Goal: Transaction & Acquisition: Purchase product/service

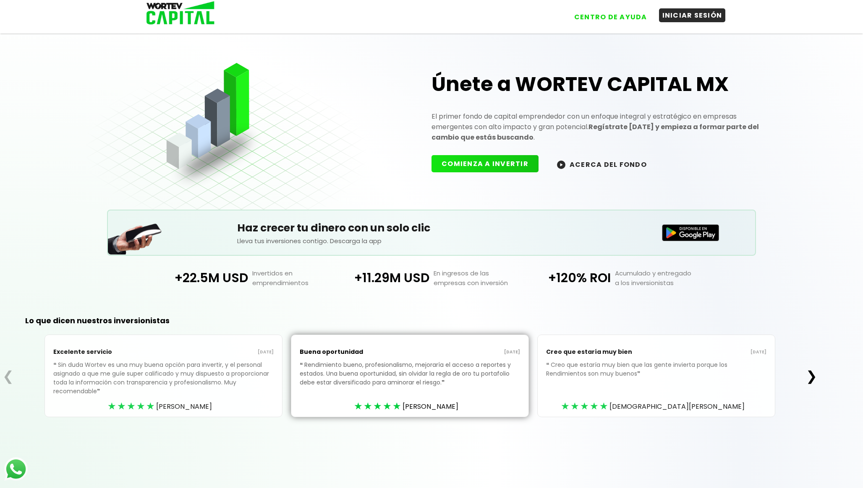
click at [692, 14] on button "INICIAR SESIÓN" at bounding box center [692, 15] width 67 height 14
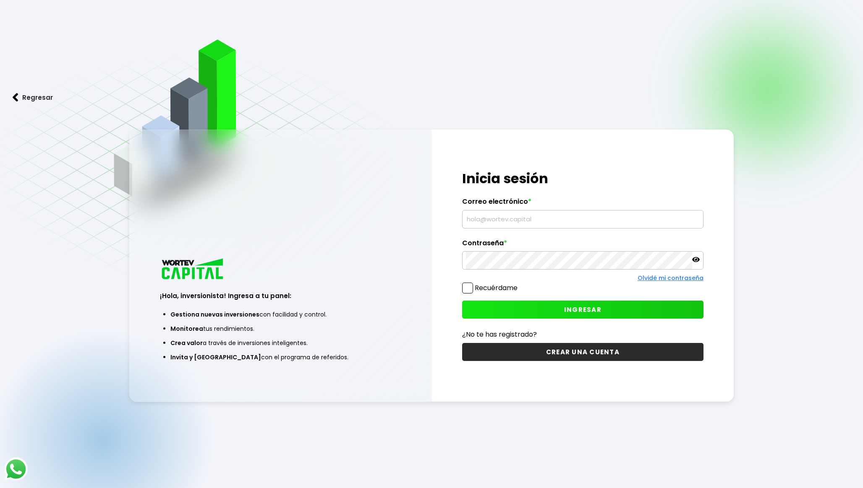
type input "[EMAIL_ADDRESS][DOMAIN_NAME]"
click at [475, 288] on label "Recuérdame" at bounding box center [496, 288] width 43 height 10
click at [519, 284] on input "Recuérdame" at bounding box center [519, 284] width 0 height 0
click at [499, 279] on div "Olvidé mi contraseña" at bounding box center [582, 278] width 241 height 9
click at [491, 290] on label "Recuérdame" at bounding box center [496, 288] width 43 height 10
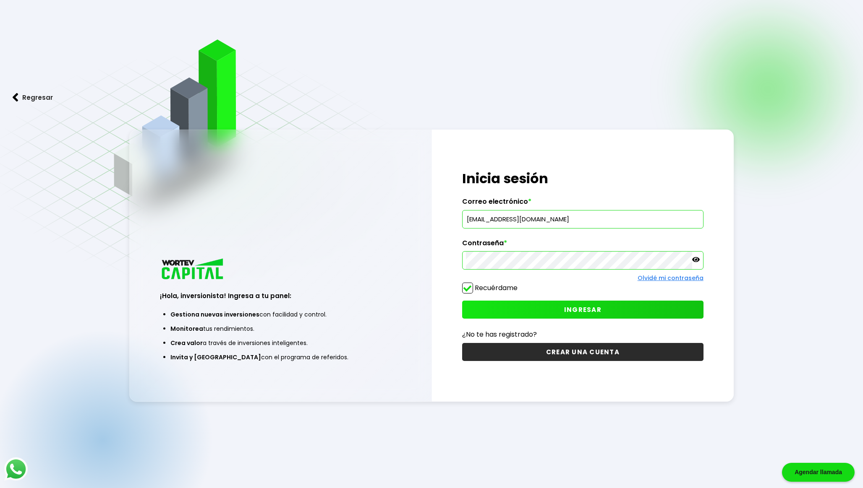
click at [519, 284] on input "Recuérdame" at bounding box center [519, 284] width 0 height 0
click at [531, 307] on button "INGRESAR" at bounding box center [582, 310] width 241 height 18
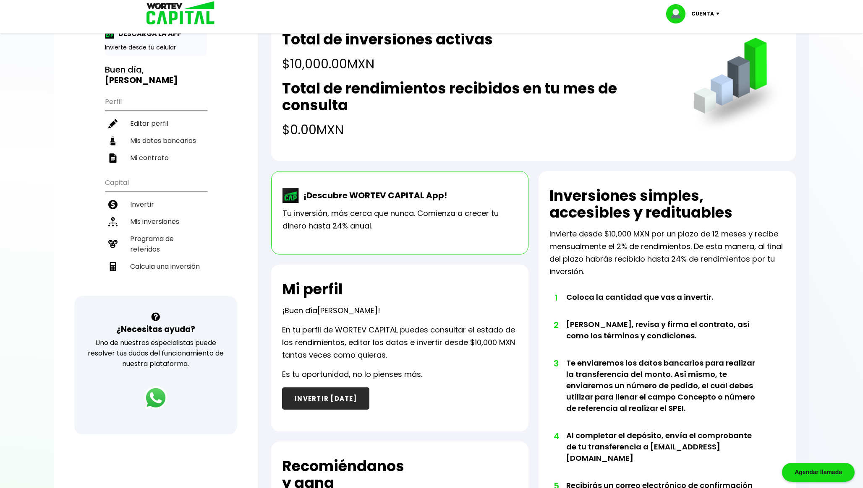
scroll to position [42, 0]
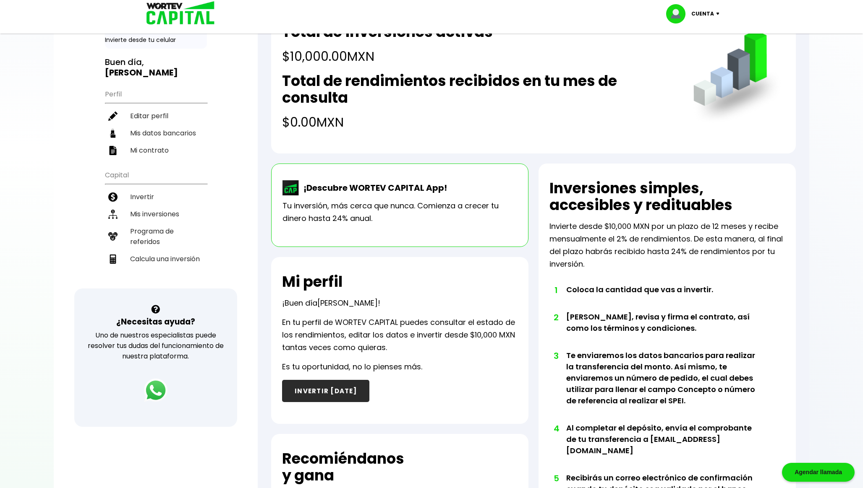
click at [331, 390] on button "INVERTIR [DATE]" at bounding box center [325, 391] width 87 height 22
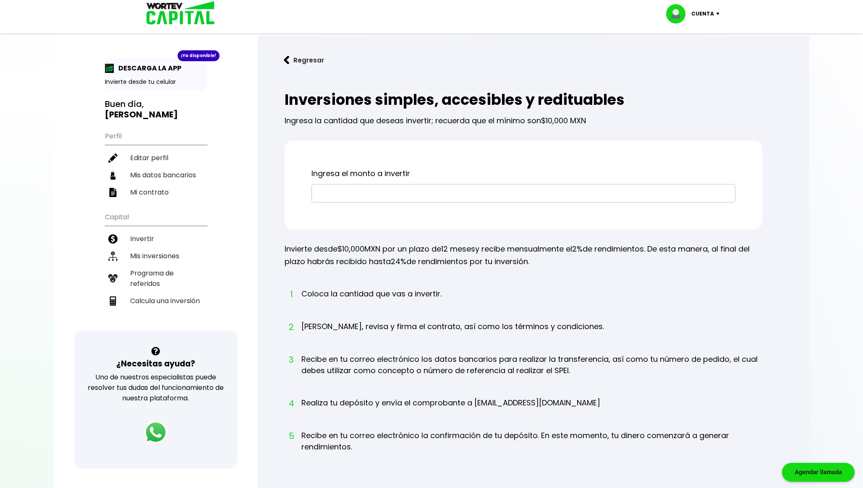
click at [378, 186] on input "text" at bounding box center [523, 194] width 416 height 18
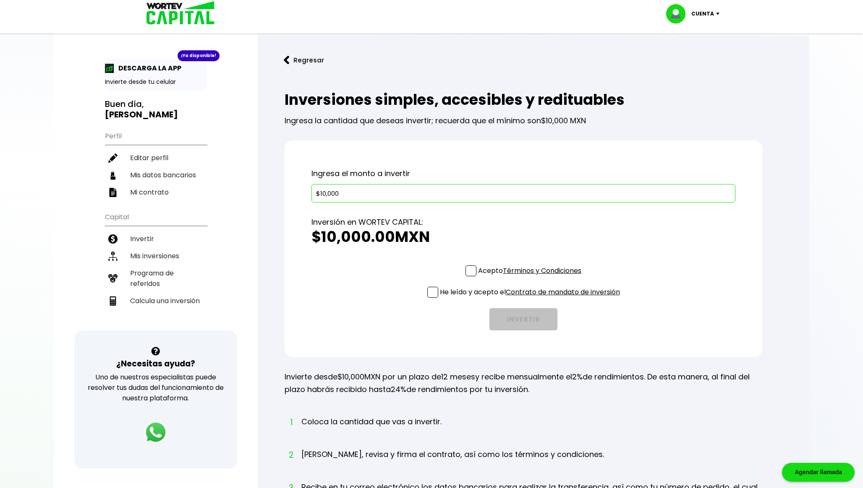
type input "$10,000"
click at [443, 155] on div "Ingresa el monto a invertir $10,000 Inversión en WORTEV CAPITAL: $10,000.00 MXN…" at bounding box center [523, 249] width 478 height 217
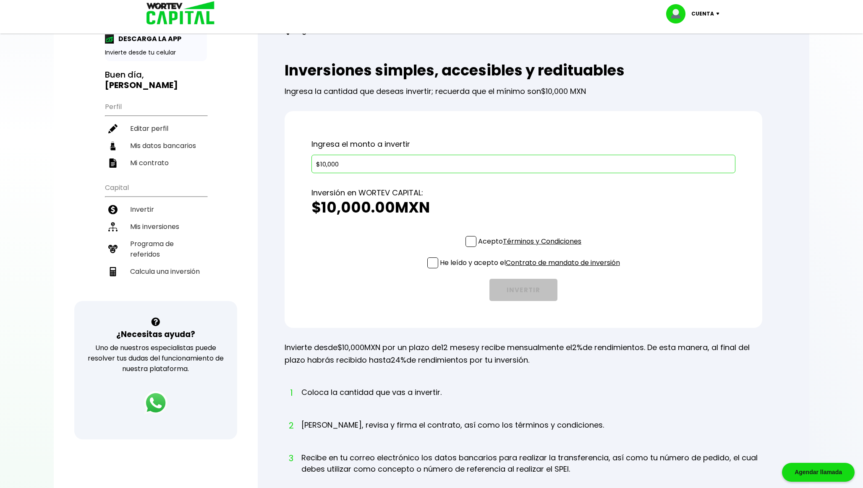
scroll to position [50, 0]
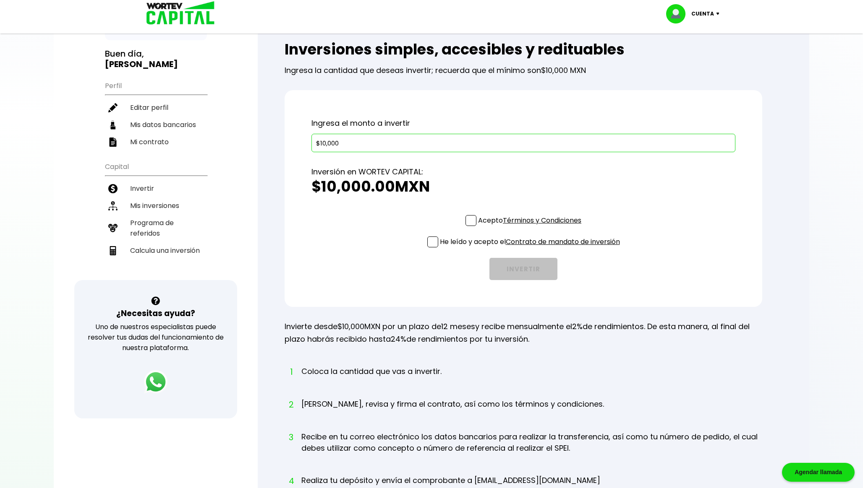
click at [429, 245] on span at bounding box center [432, 242] width 11 height 11
click at [531, 248] on input "He leído y acepto el Contrato de mandato de inversión" at bounding box center [531, 248] width 0 height 0
click at [473, 221] on span at bounding box center [470, 220] width 11 height 11
click at [531, 227] on input "Acepto Términos y Condiciones" at bounding box center [531, 227] width 0 height 0
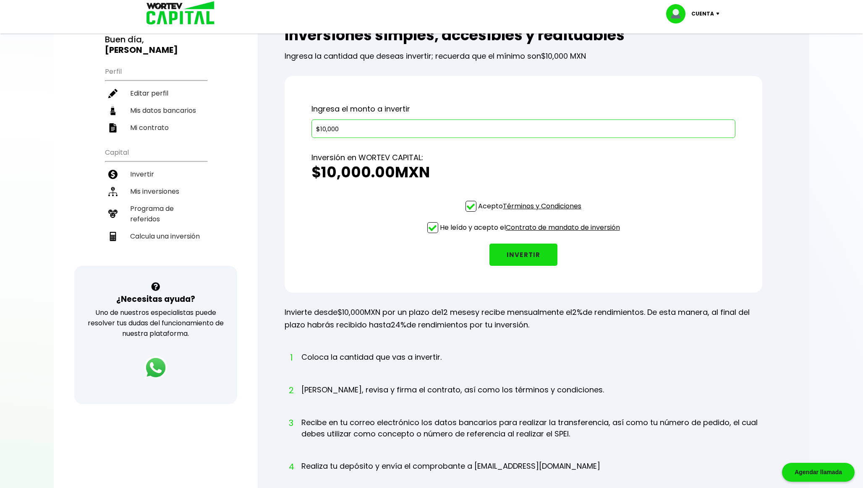
scroll to position [61, 0]
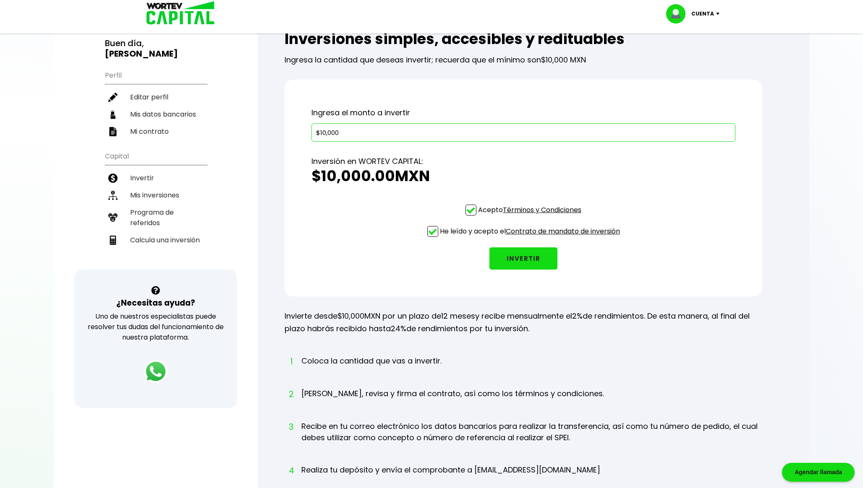
click at [531, 258] on button "INVERTIR" at bounding box center [523, 259] width 68 height 22
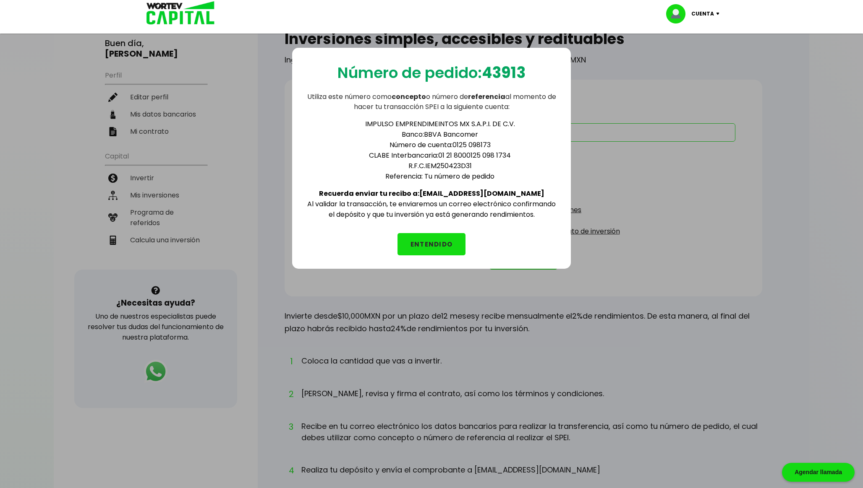
click at [446, 190] on b "Recuerda enviar tu recibo a: info@wortev.capital" at bounding box center [431, 194] width 225 height 10
copy b "info"
click at [428, 65] on p "Número de pedido: 43913" at bounding box center [431, 72] width 188 height 23
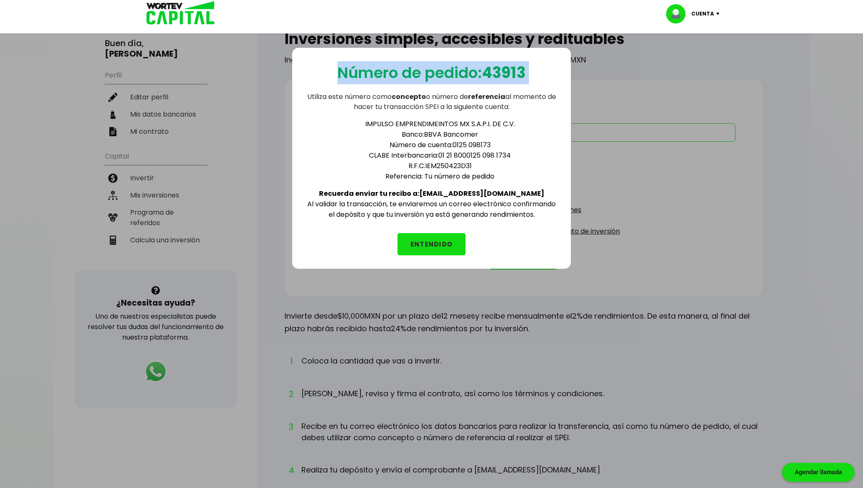
click at [428, 65] on p "Número de pedido: 43913" at bounding box center [431, 72] width 188 height 23
copy p "Número de pedido: 43913"
click at [450, 240] on button "ENTENDIDO" at bounding box center [431, 244] width 68 height 22
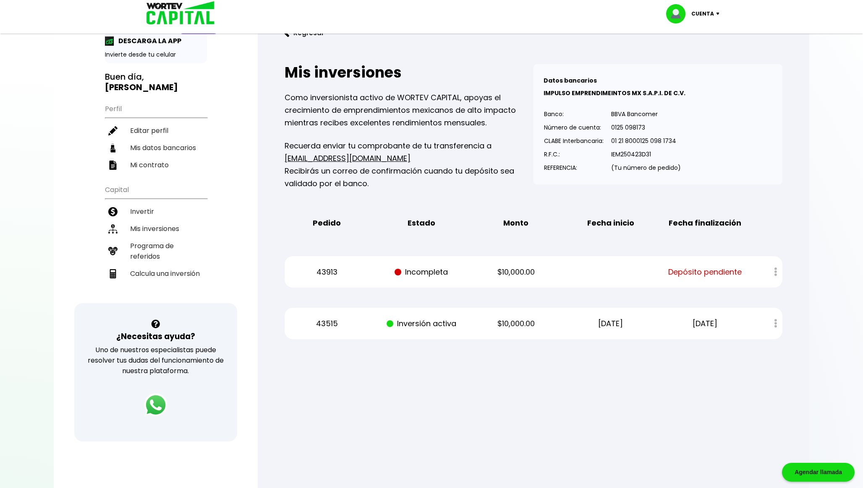
scroll to position [28, 0]
click at [729, 275] on span "Depósito pendiente" at bounding box center [704, 272] width 73 height 13
click at [773, 272] on div at bounding box center [769, 272] width 25 height 18
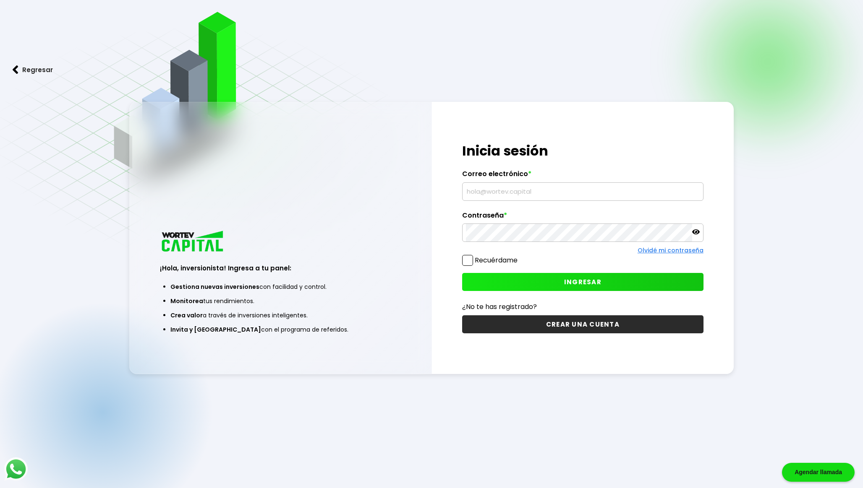
type input "[EMAIL_ADDRESS][DOMAIN_NAME]"
click at [514, 283] on button "INGRESAR" at bounding box center [582, 282] width 241 height 18
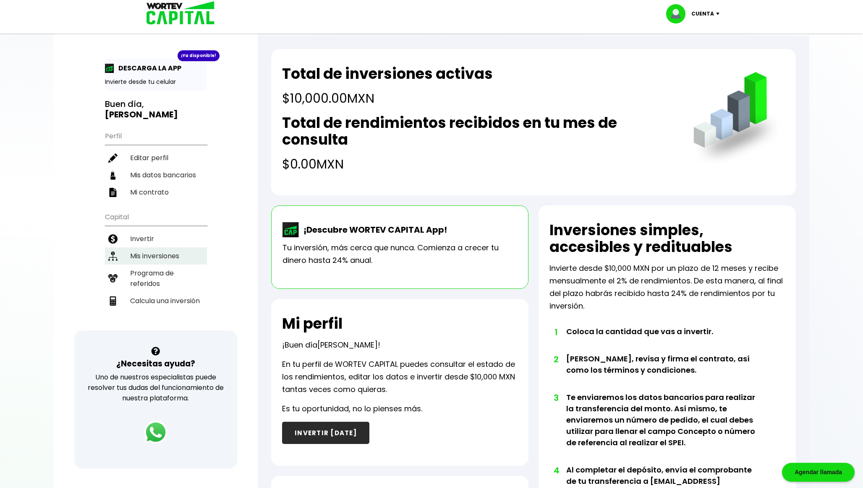
click at [164, 252] on li "Mis inversiones" at bounding box center [156, 256] width 102 height 17
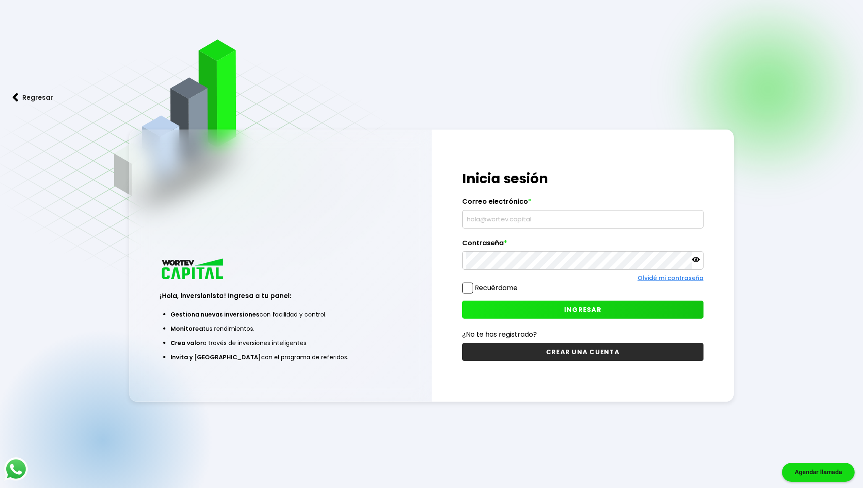
type input "[EMAIL_ADDRESS][DOMAIN_NAME]"
click at [542, 318] on button "INGRESAR" at bounding box center [582, 310] width 241 height 18
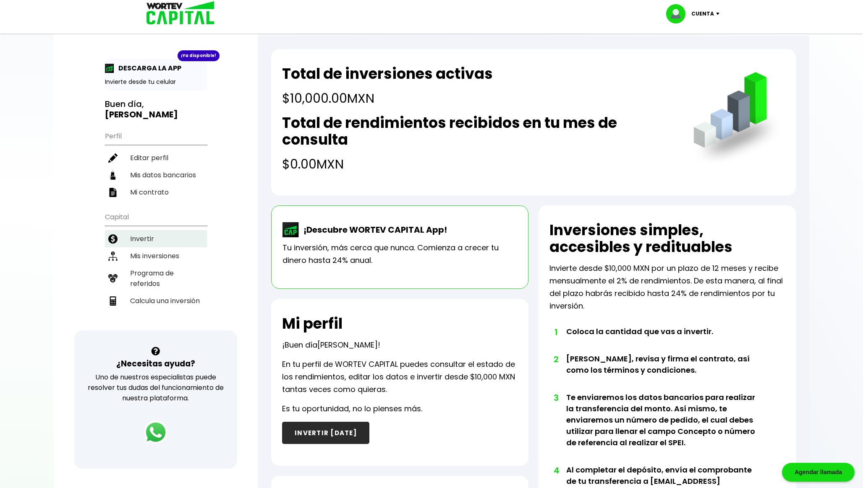
click at [167, 240] on li "Invertir" at bounding box center [156, 238] width 102 height 17
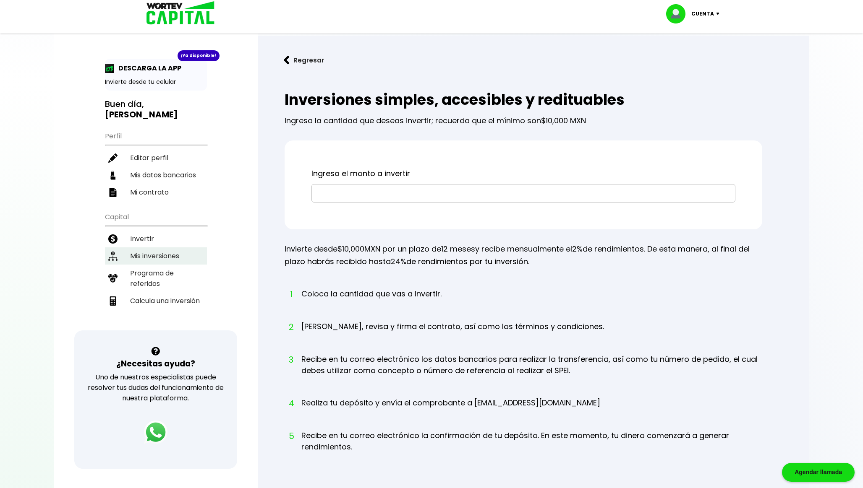
click at [165, 251] on li "Mis inversiones" at bounding box center [156, 256] width 102 height 17
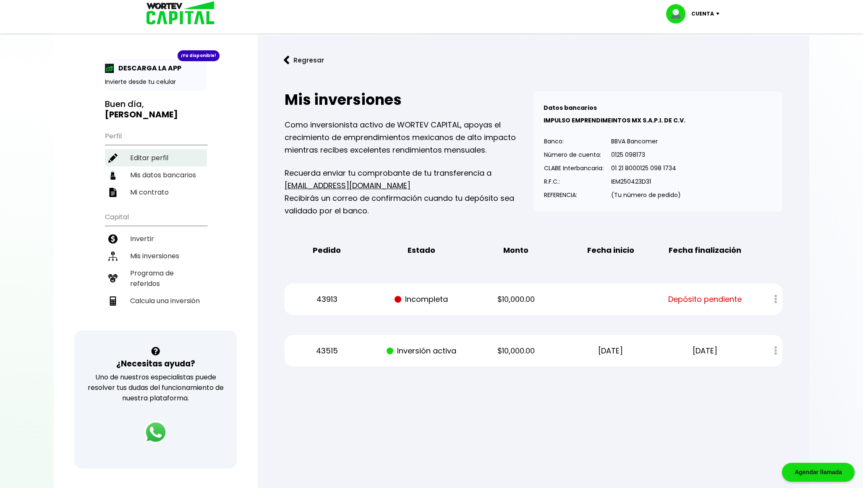
click at [171, 154] on li "Editar perfil" at bounding box center [156, 157] width 102 height 17
select select "Hombre"
select select "Posgrado"
select select "GR"
select select "Santander"
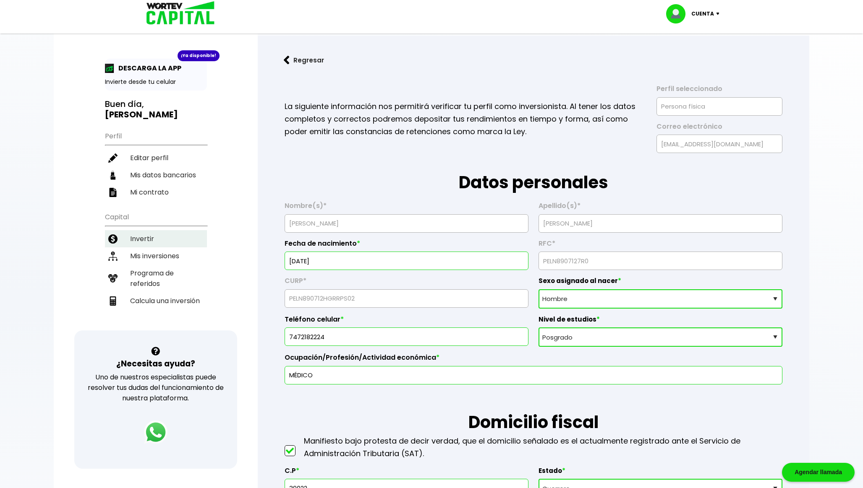
click at [160, 244] on li "Invertir" at bounding box center [156, 238] width 102 height 17
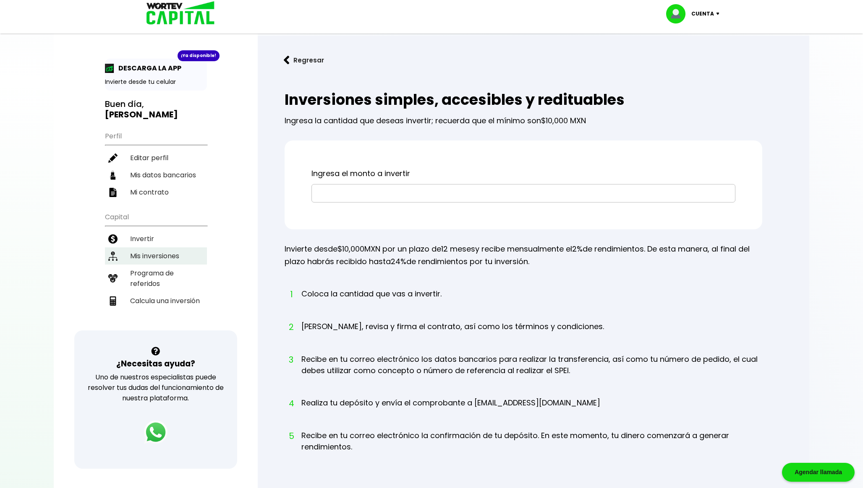
click at [160, 256] on li "Mis inversiones" at bounding box center [156, 256] width 102 height 17
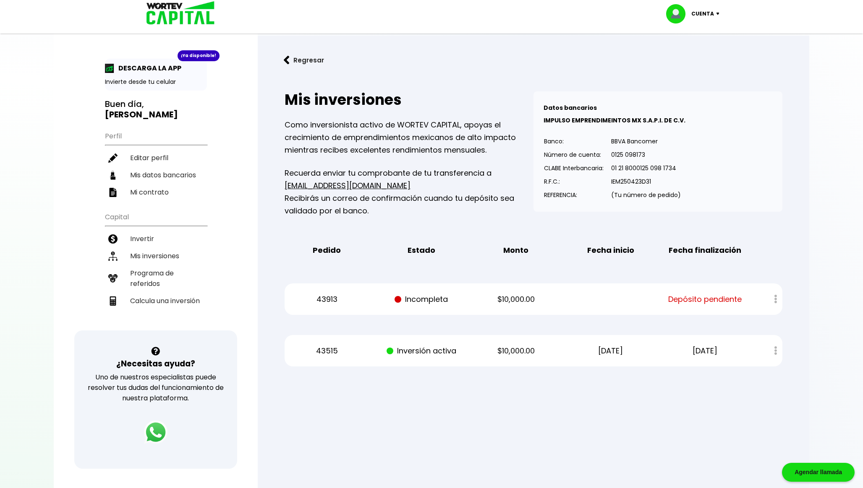
click at [715, 16] on div "Cuenta" at bounding box center [695, 13] width 59 height 19
click at [698, 55] on li "Cerrar sesión" at bounding box center [693, 55] width 67 height 17
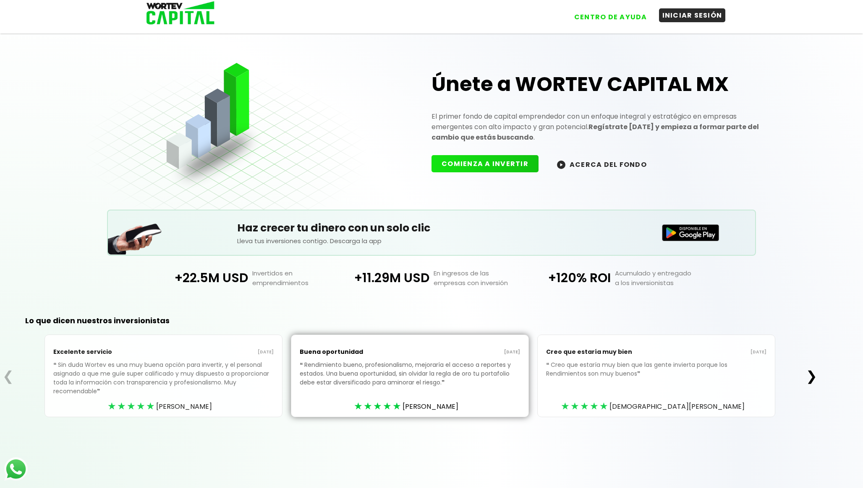
click at [698, 18] on button "INICIAR SESIÓN" at bounding box center [692, 15] width 67 height 14
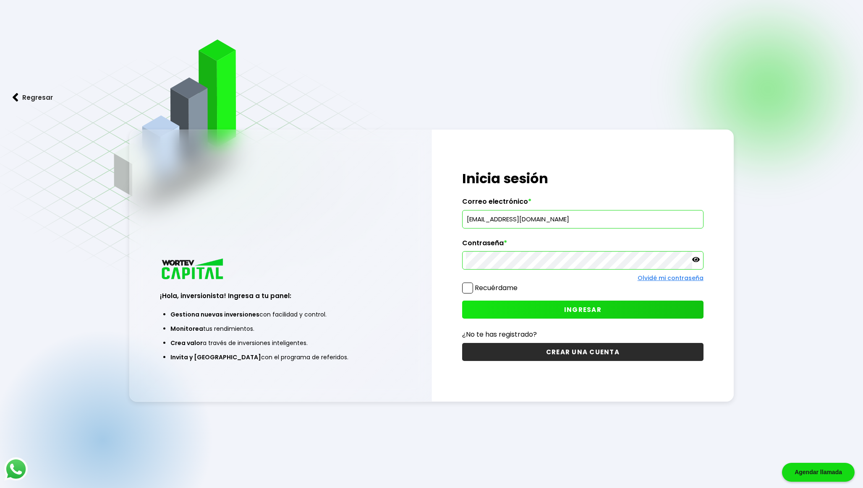
click at [520, 314] on button "INGRESAR" at bounding box center [582, 310] width 241 height 18
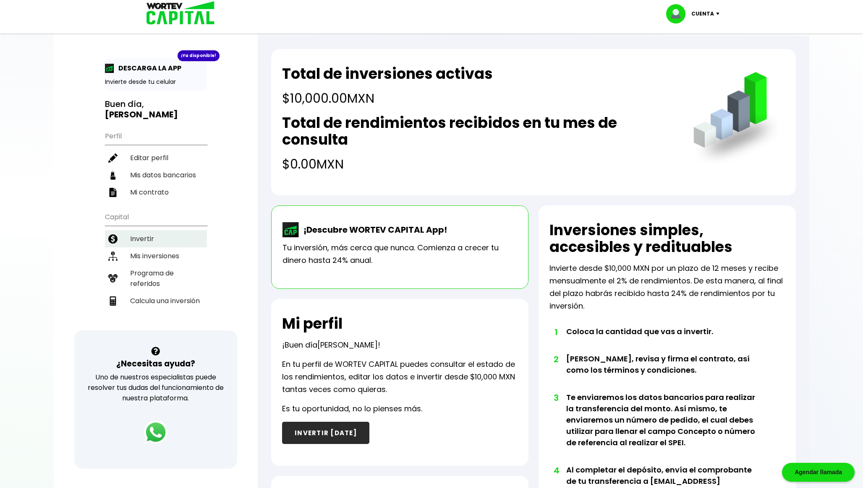
click at [164, 237] on li "Invertir" at bounding box center [156, 238] width 102 height 17
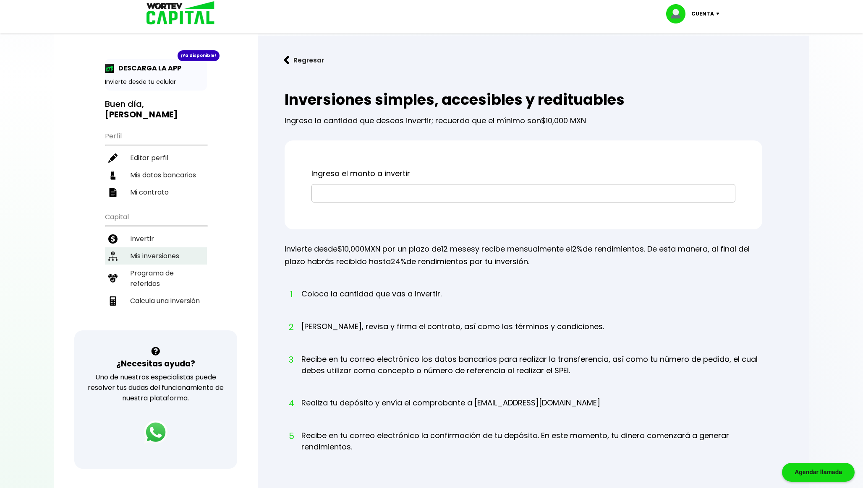
click at [150, 252] on li "Mis inversiones" at bounding box center [156, 256] width 102 height 17
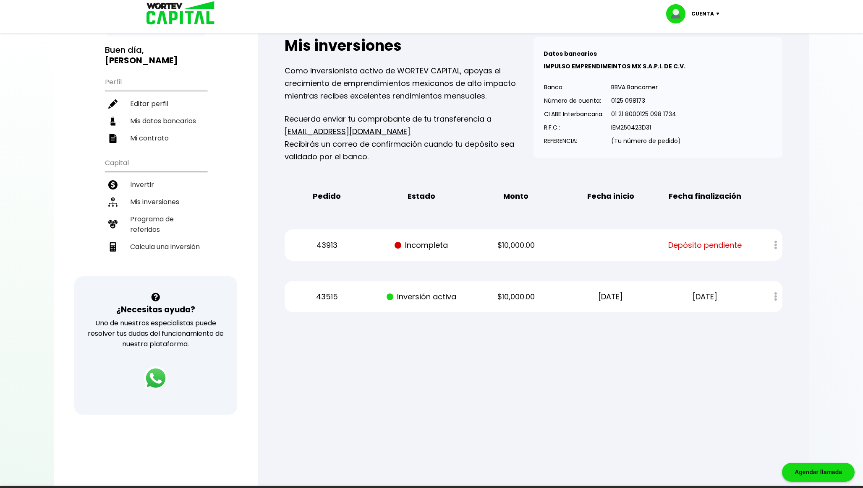
scroll to position [55, 0]
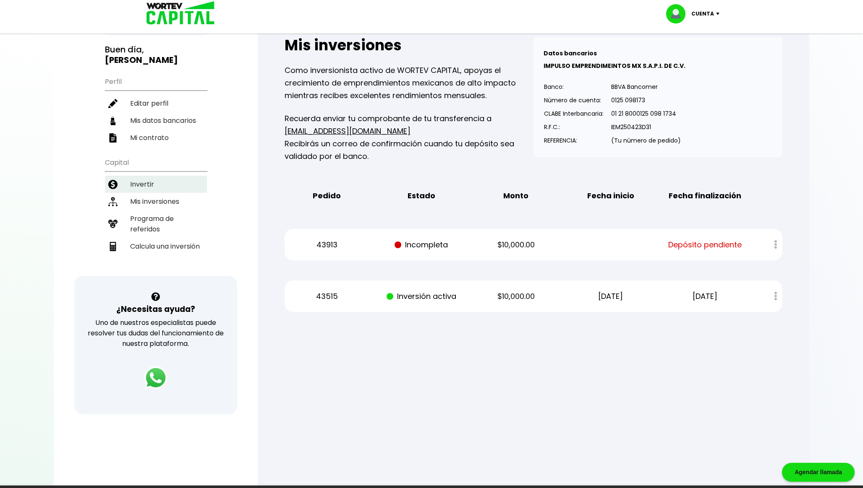
click at [166, 183] on li "Invertir" at bounding box center [156, 184] width 102 height 17
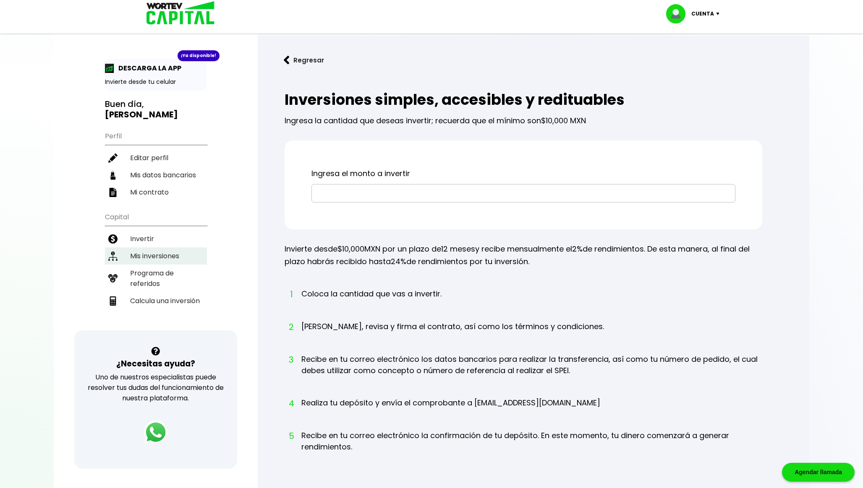
click at [170, 252] on li "Mis inversiones" at bounding box center [156, 256] width 102 height 17
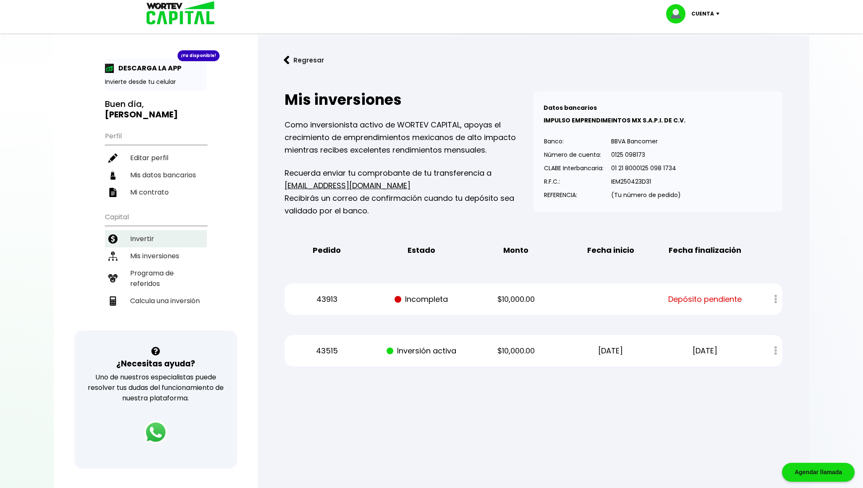
click at [152, 234] on li "Invertir" at bounding box center [156, 238] width 102 height 17
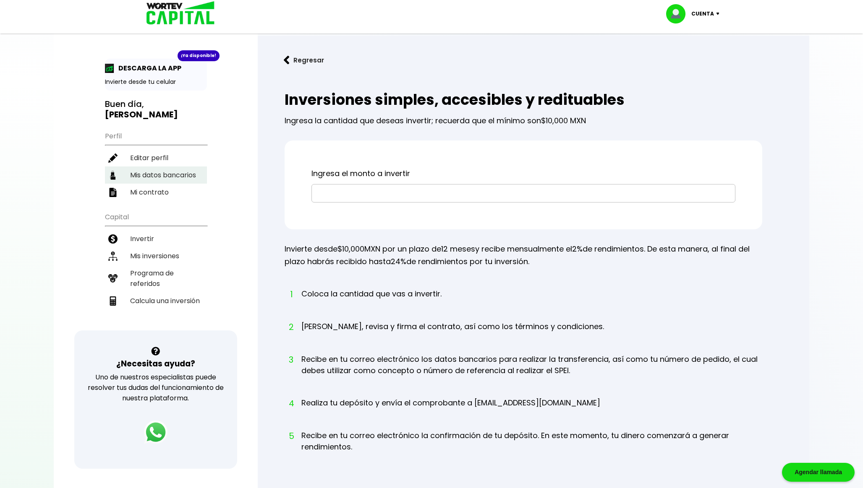
click at [147, 175] on li "Mis datos bancarios" at bounding box center [156, 175] width 102 height 17
select select "Santander"
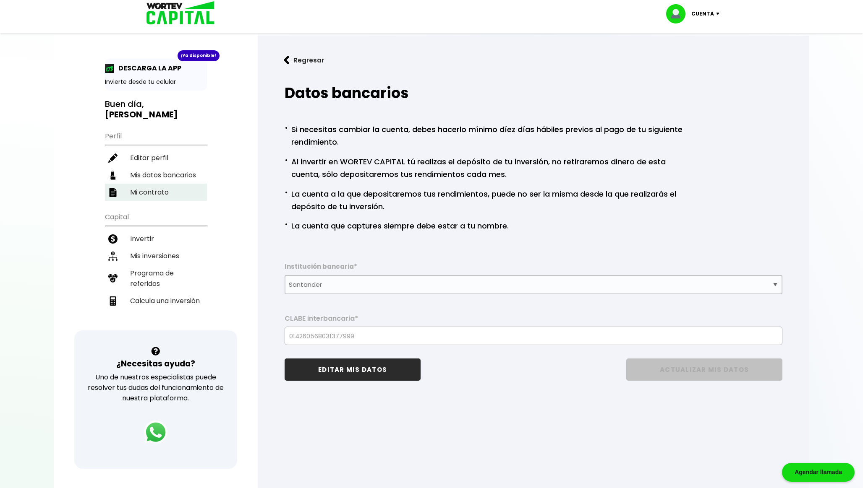
click at [152, 191] on li "Mi contrato" at bounding box center [156, 192] width 102 height 17
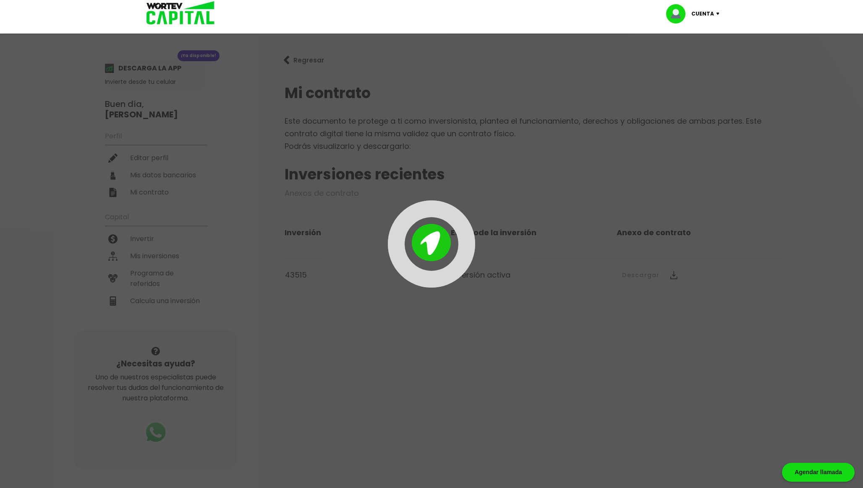
click at [155, 238] on div at bounding box center [431, 244] width 863 height 488
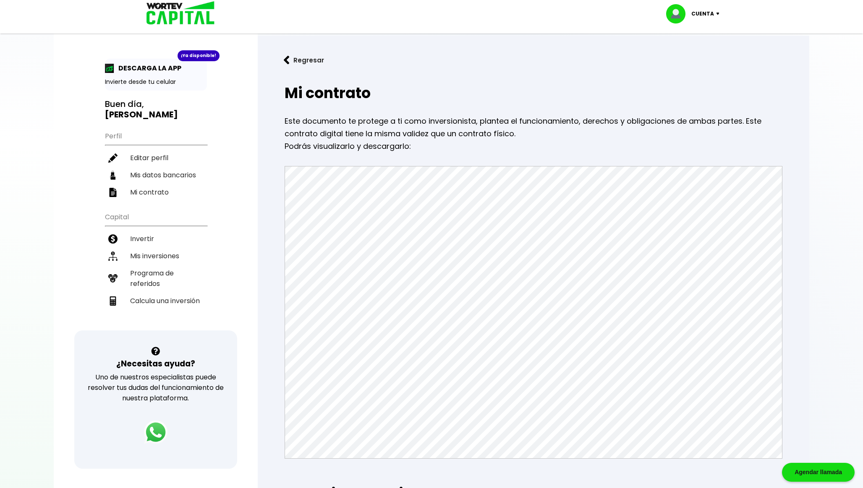
click at [155, 238] on li "Invertir" at bounding box center [156, 238] width 102 height 17
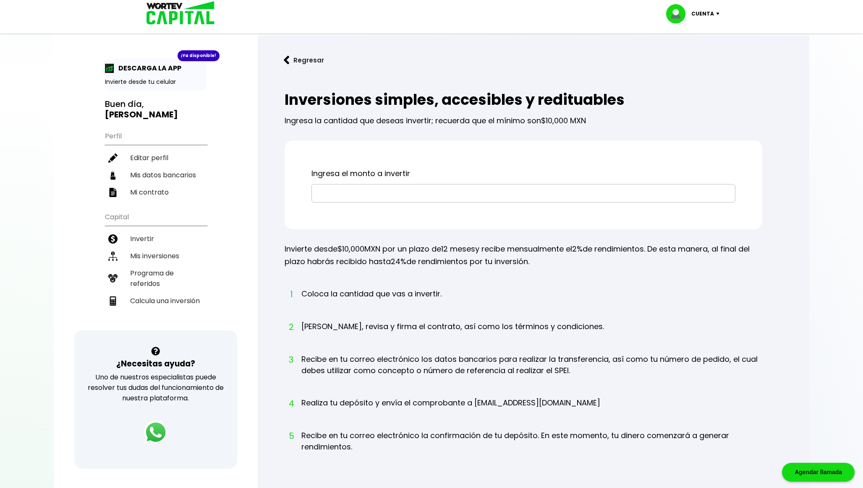
click at [155, 238] on li "Invertir" at bounding box center [156, 238] width 102 height 17
click at [155, 251] on li "Mis inversiones" at bounding box center [156, 256] width 102 height 17
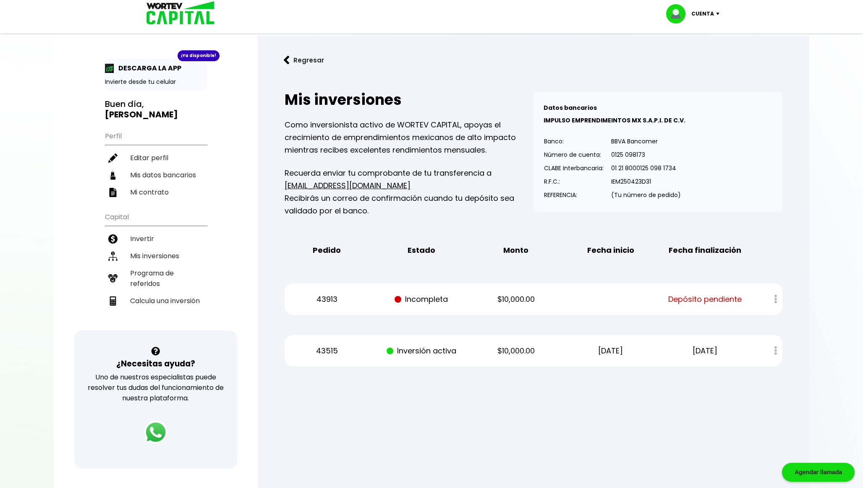
click at [190, 10] on img at bounding box center [178, 13] width 80 height 27
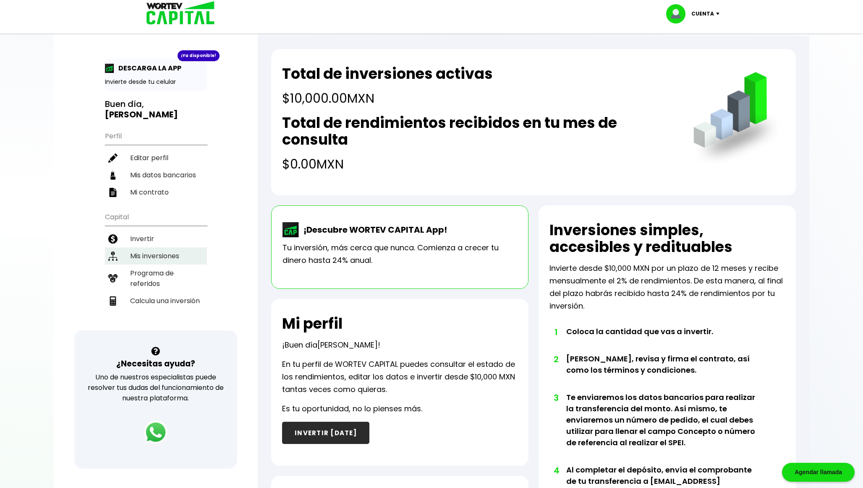
click at [161, 248] on li "Mis inversiones" at bounding box center [156, 256] width 102 height 17
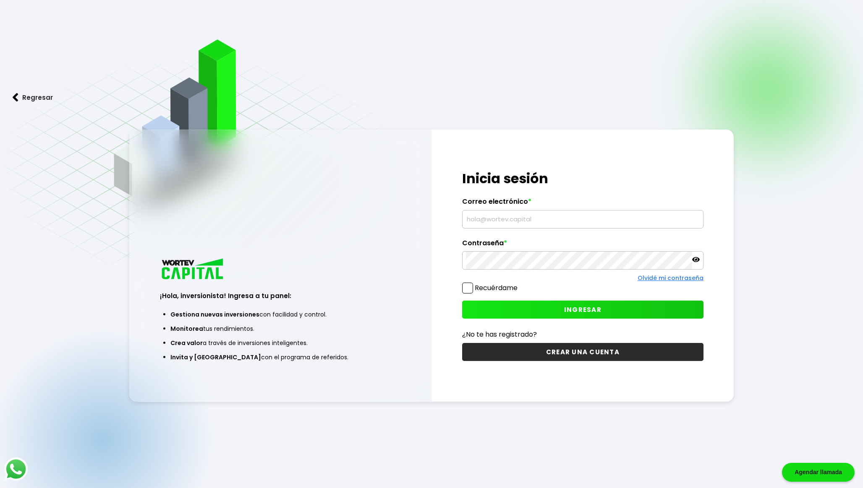
type input "[EMAIL_ADDRESS][DOMAIN_NAME]"
click at [546, 312] on button "INGRESAR" at bounding box center [582, 310] width 241 height 18
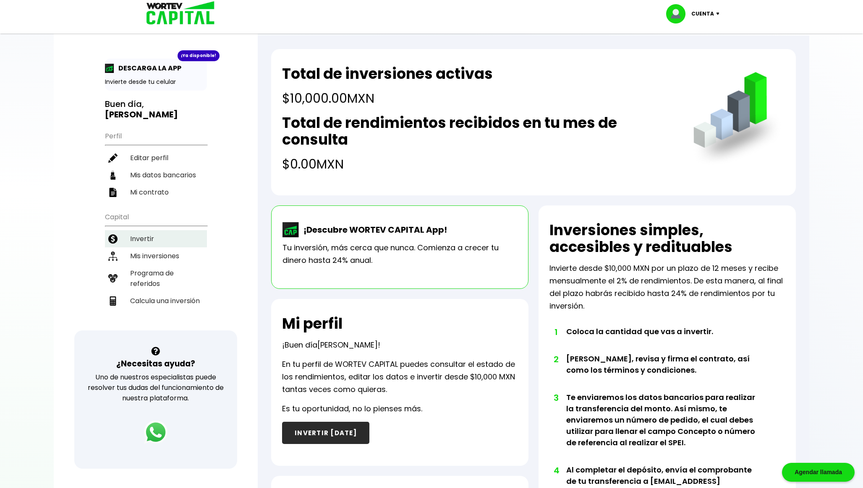
click at [151, 236] on li "Invertir" at bounding box center [156, 238] width 102 height 17
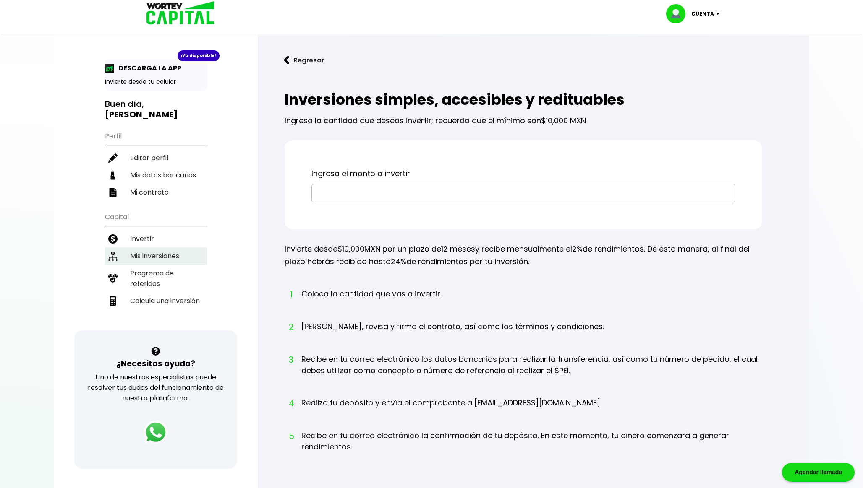
click at [152, 253] on li "Mis inversiones" at bounding box center [156, 256] width 102 height 17
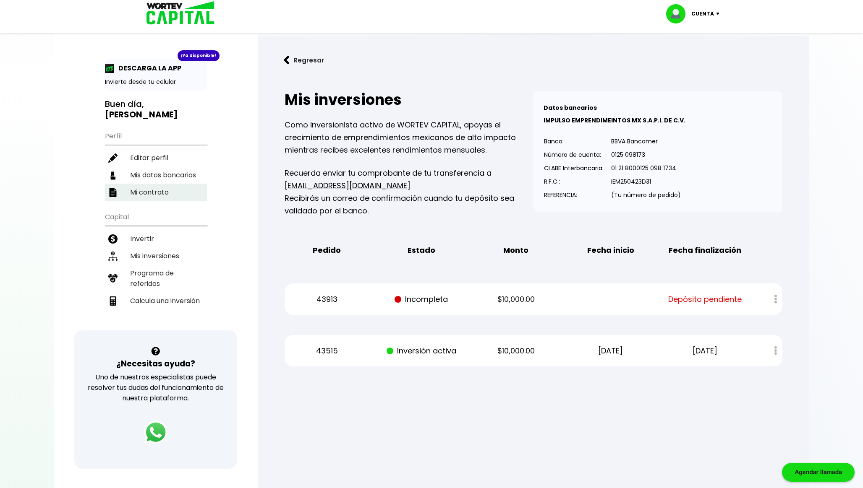
click at [166, 185] on li "Mi contrato" at bounding box center [156, 192] width 102 height 17
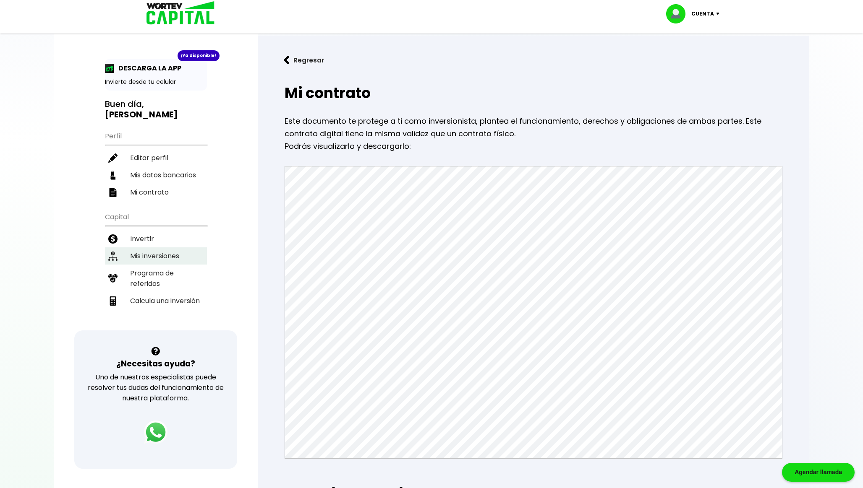
click at [151, 248] on li "Mis inversiones" at bounding box center [156, 256] width 102 height 17
